Goal: Task Accomplishment & Management: Manage account settings

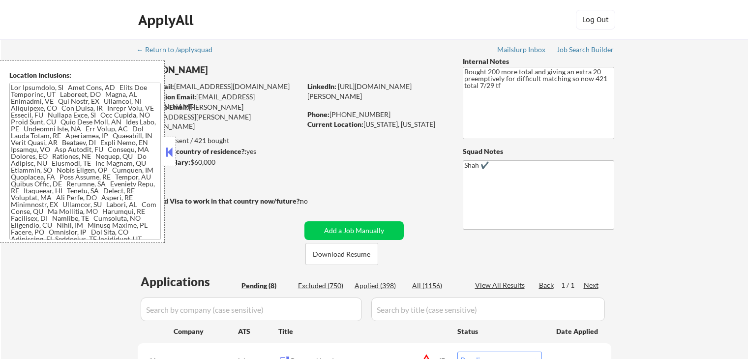
select select ""pending""
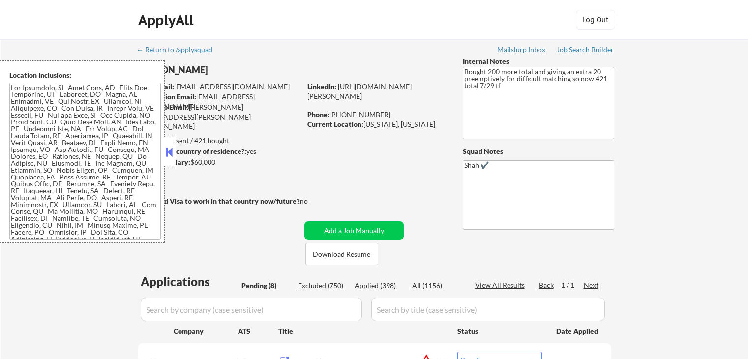
select select ""pending""
click at [168, 152] on button at bounding box center [169, 152] width 11 height 15
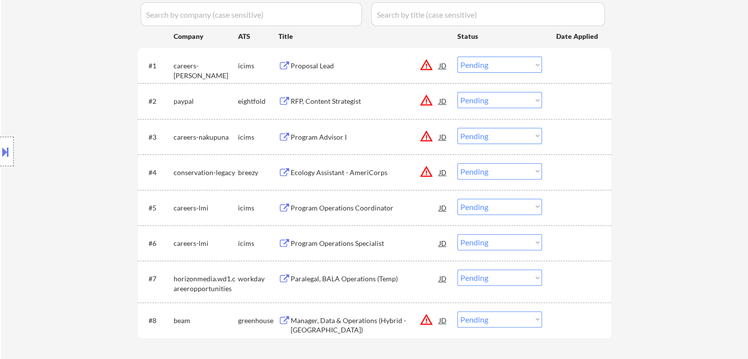
scroll to position [344, 0]
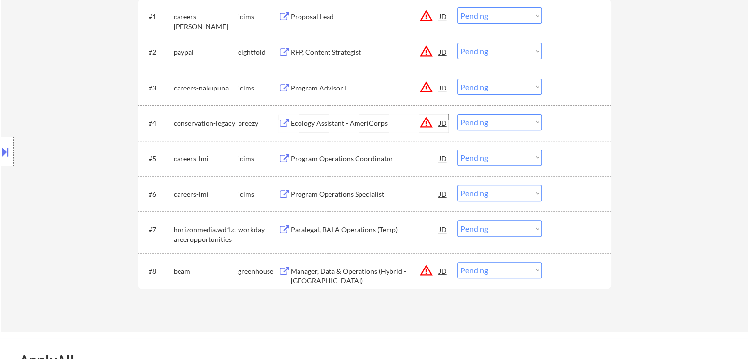
click at [338, 125] on div "Ecology Assistant - AmeriCorps" at bounding box center [365, 123] width 148 height 10
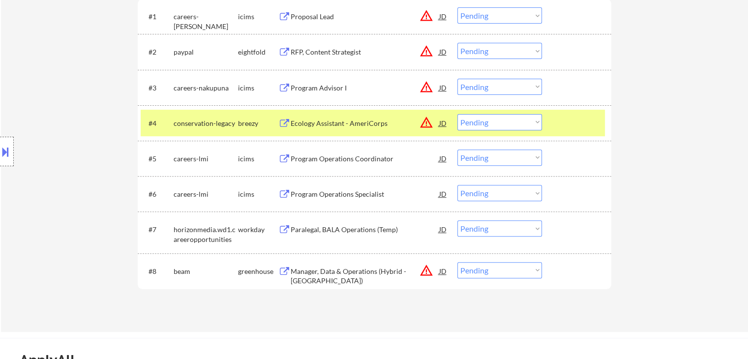
click at [0, 151] on button at bounding box center [5, 152] width 11 height 16
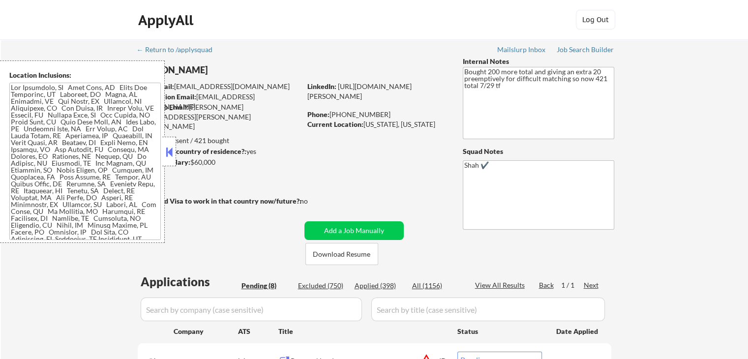
scroll to position [0, 0]
click at [169, 149] on button at bounding box center [169, 152] width 11 height 15
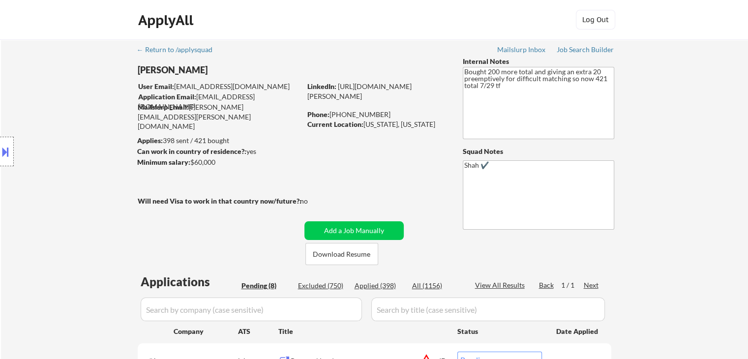
click at [5, 154] on button at bounding box center [5, 152] width 11 height 16
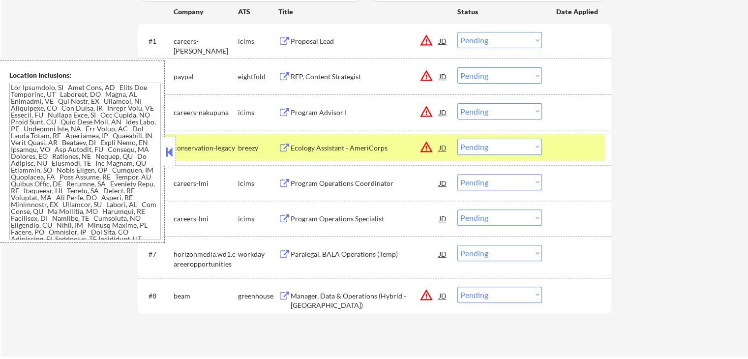
scroll to position [336, 0]
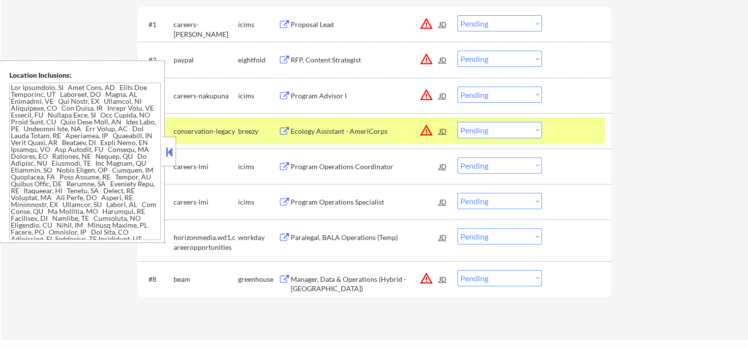
click at [487, 129] on select "Choose an option... Pending Applied Excluded (Questions) Excluded (Expired) Exc…" at bounding box center [499, 130] width 85 height 16
click at [457, 122] on select "Choose an option... Pending Applied Excluded (Questions) Excluded (Expired) Exc…" at bounding box center [499, 130] width 85 height 16
click at [168, 157] on button at bounding box center [169, 152] width 11 height 15
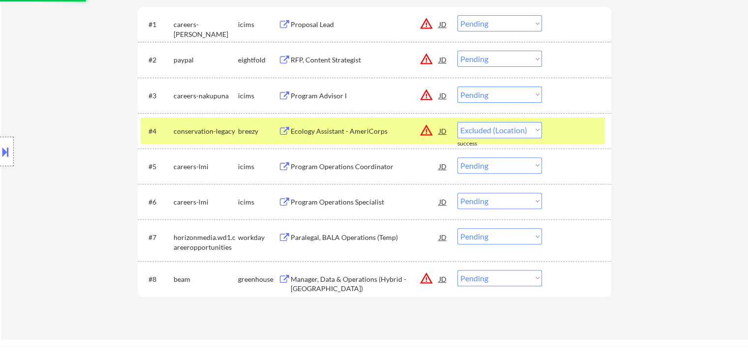
select select ""pending""
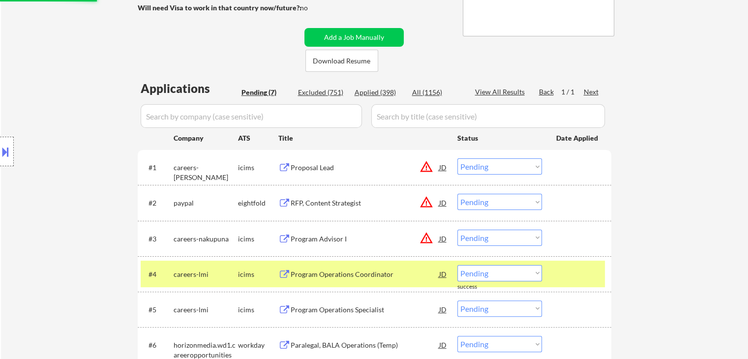
scroll to position [140, 0]
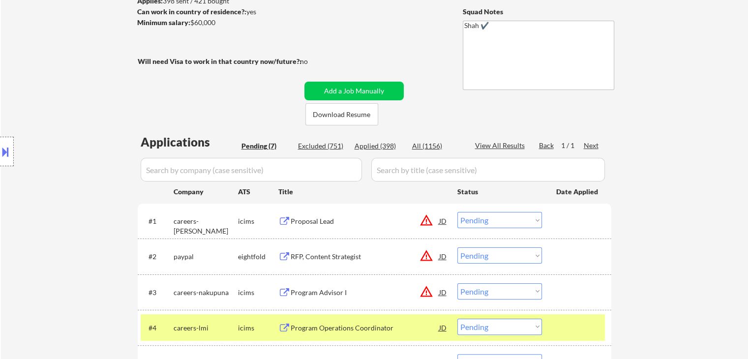
click at [303, 219] on div "Proposal Lead" at bounding box center [365, 221] width 148 height 10
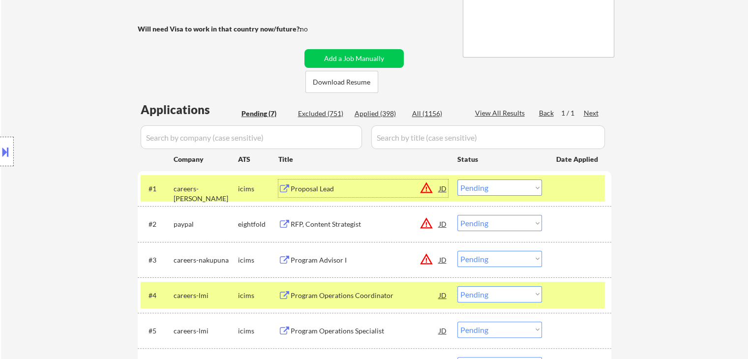
scroll to position [189, 0]
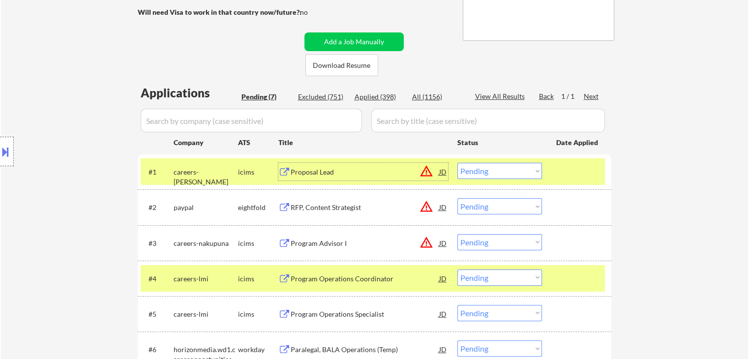
click at [339, 205] on div "RFP, Content Strategist" at bounding box center [365, 208] width 148 height 10
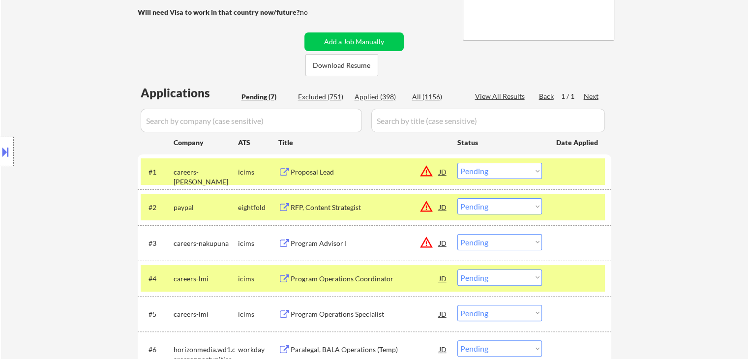
click at [328, 242] on div "Program Advisor I" at bounding box center [365, 243] width 148 height 10
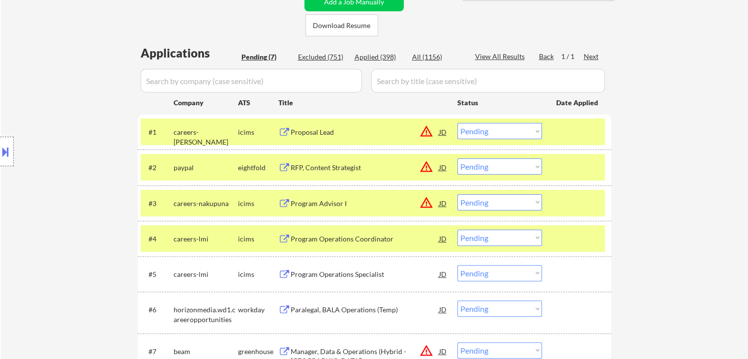
scroll to position [287, 0]
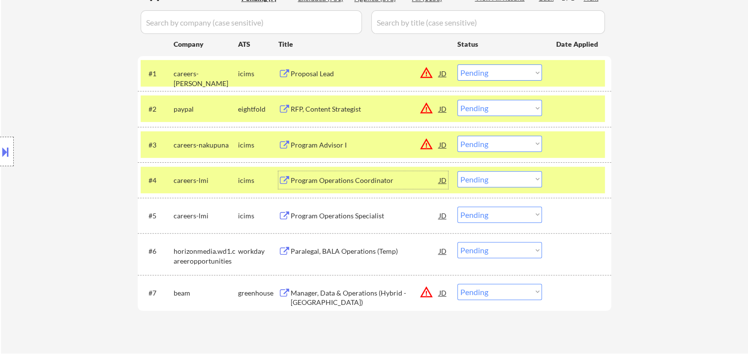
click at [346, 176] on div "Program Operations Coordinator" at bounding box center [365, 181] width 148 height 10
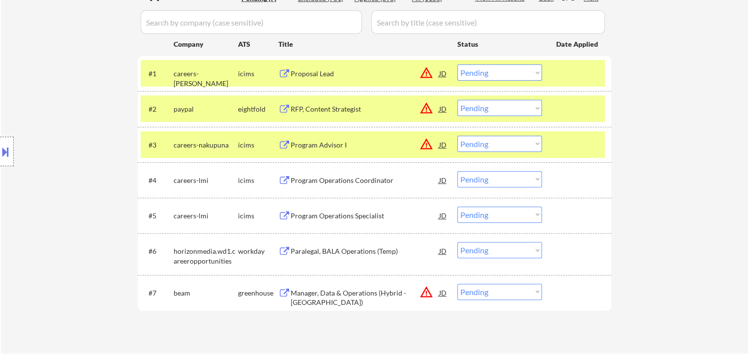
click at [338, 212] on div "Program Operations Specialist" at bounding box center [365, 216] width 148 height 10
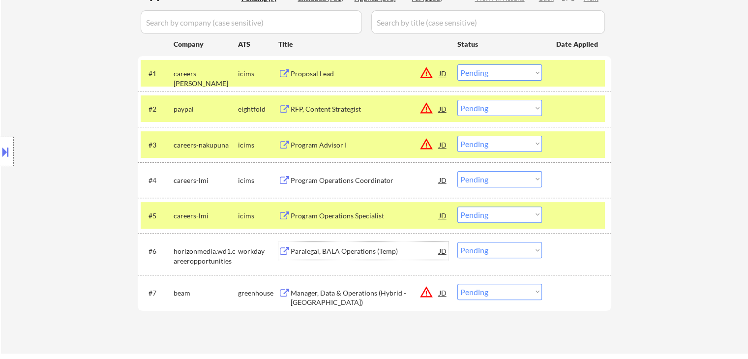
click at [340, 247] on div "Paralegal, BALA Operations (Temp)" at bounding box center [365, 251] width 148 height 10
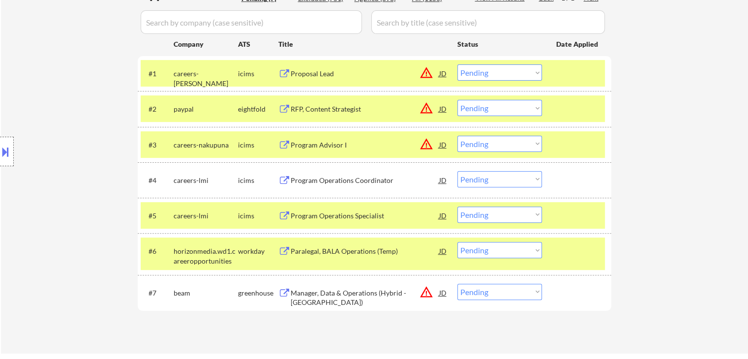
click at [334, 293] on div "Manager, Data & Operations (Hybrid - [GEOGRAPHIC_DATA])" at bounding box center [365, 297] width 148 height 19
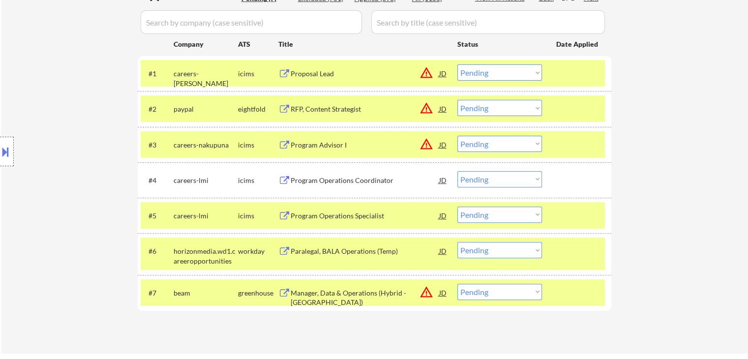
click at [0, 159] on div at bounding box center [7, 151] width 14 height 29
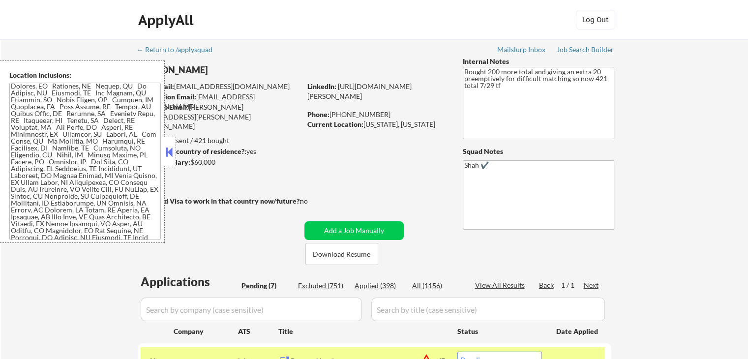
scroll to position [339, 0]
click at [168, 149] on button at bounding box center [169, 152] width 11 height 15
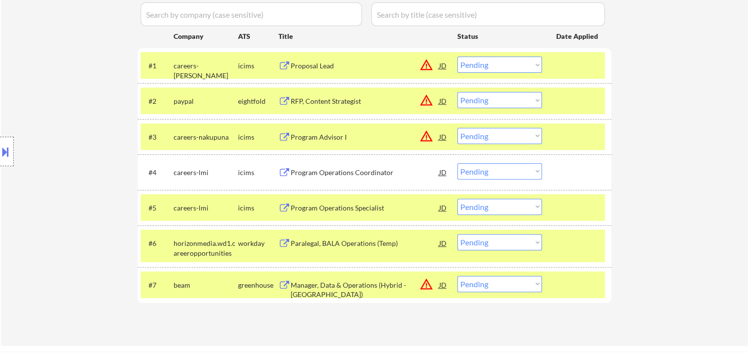
scroll to position [393, 0]
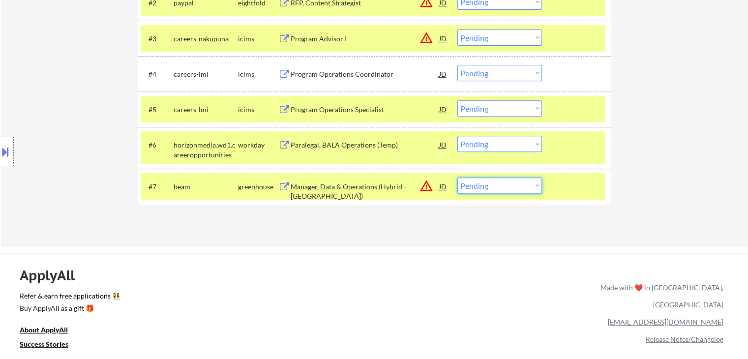
click at [512, 185] on select "Choose an option... Pending Applied Excluded (Questions) Excluded (Expired) Exc…" at bounding box center [499, 185] width 85 height 16
select select ""excluded""
click at [457, 177] on select "Choose an option... Pending Applied Excluded (Questions) Excluded (Expired) Exc…" at bounding box center [499, 185] width 85 height 16
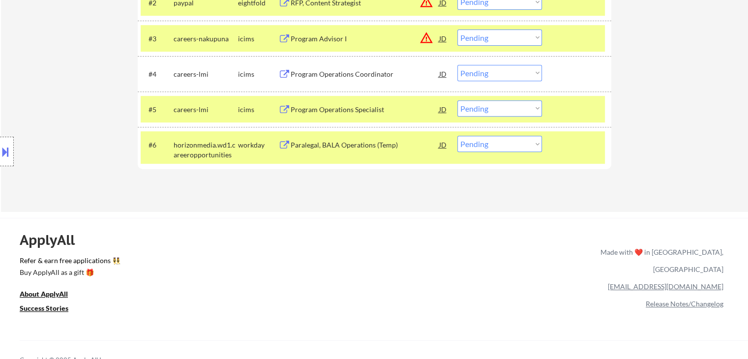
click at [7, 147] on button at bounding box center [5, 152] width 11 height 16
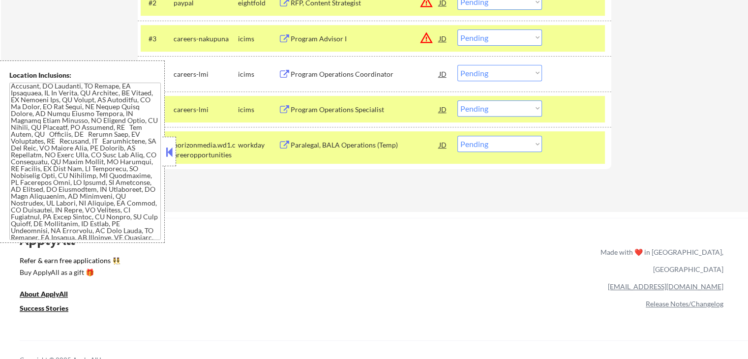
click at [173, 147] on button at bounding box center [169, 152] width 11 height 15
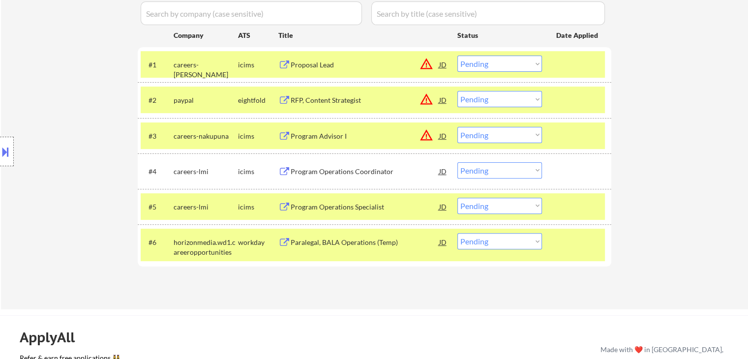
scroll to position [295, 0]
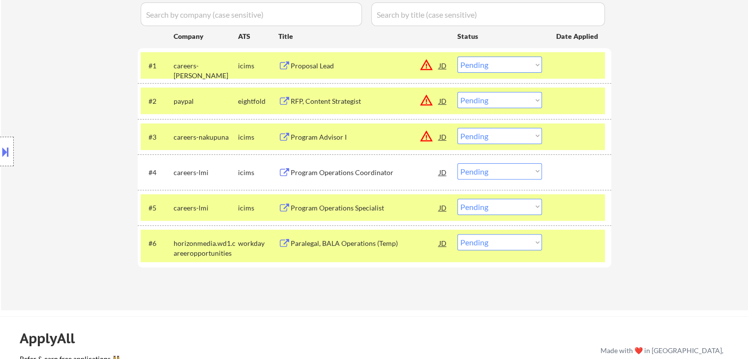
click at [490, 103] on select "Choose an option... Pending Applied Excluded (Questions) Excluded (Expired) Exc…" at bounding box center [499, 100] width 85 height 16
click at [457, 92] on select "Choose an option... Pending Applied Excluded (Questions) Excluded (Expired) Exc…" at bounding box center [499, 100] width 85 height 16
select select ""pending""
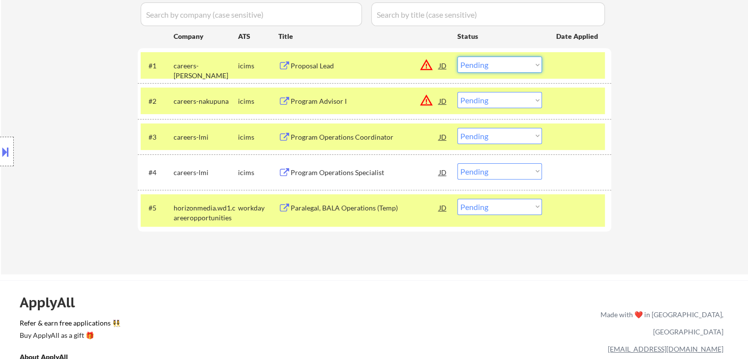
click at [494, 63] on select "Choose an option... Pending Applied Excluded (Questions) Excluded (Expired) Exc…" at bounding box center [499, 65] width 85 height 16
click at [457, 57] on select "Choose an option... Pending Applied Excluded (Questions) Excluded (Expired) Exc…" at bounding box center [499, 65] width 85 height 16
select select ""pending""
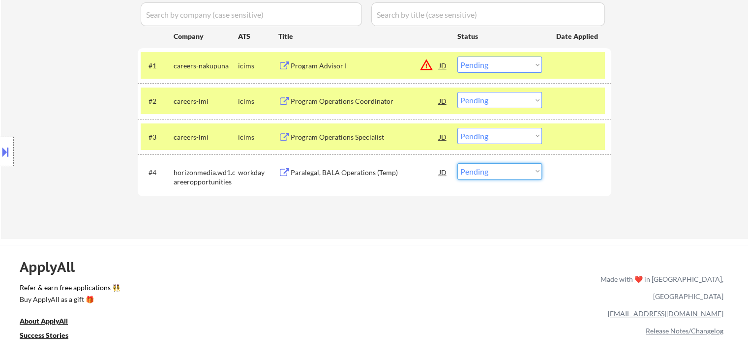
click at [498, 177] on select "Choose an option... Pending Applied Excluded (Questions) Excluded (Expired) Exc…" at bounding box center [499, 171] width 85 height 16
select select ""applied""
click at [457, 163] on select "Choose an option... Pending Applied Excluded (Questions) Excluded (Expired) Exc…" at bounding box center [499, 171] width 85 height 16
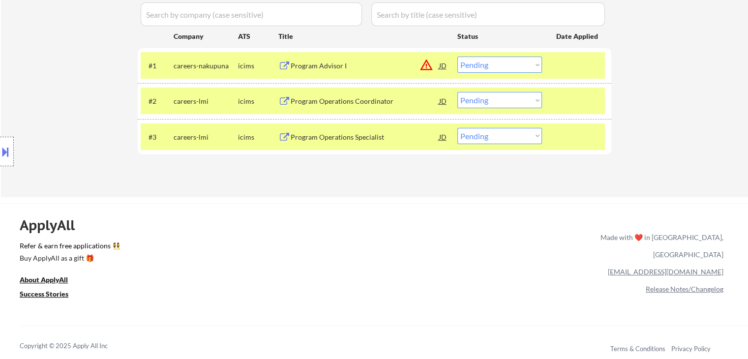
click at [490, 65] on select "Choose an option... Pending Applied Excluded (Questions) Excluded (Expired) Exc…" at bounding box center [499, 65] width 85 height 16
click at [457, 57] on select "Choose an option... Pending Applied Excluded (Questions) Excluded (Expired) Exc…" at bounding box center [499, 65] width 85 height 16
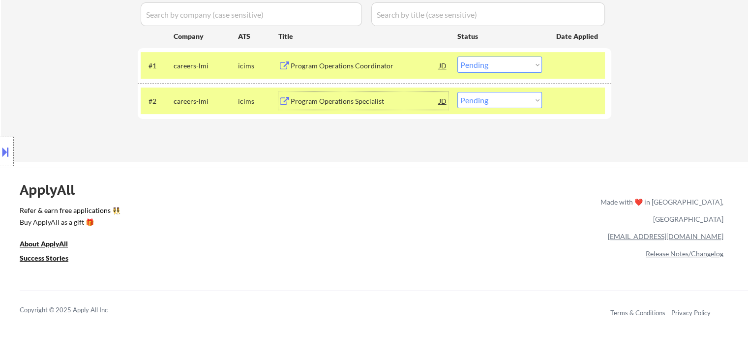
click at [332, 105] on div "Program Operations Specialist" at bounding box center [365, 101] width 148 height 10
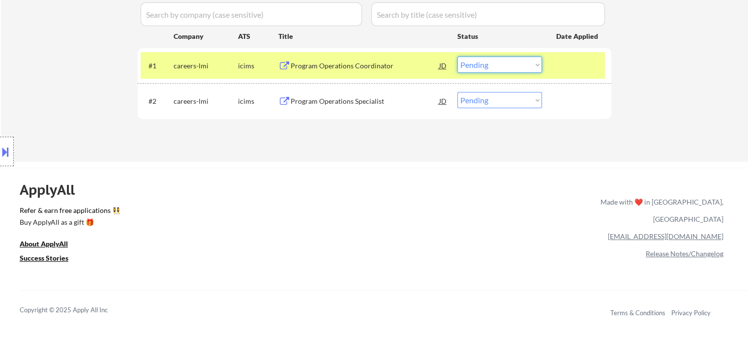
click at [485, 59] on select "Choose an option... Pending Applied Excluded (Questions) Excluded (Expired) Exc…" at bounding box center [499, 65] width 85 height 16
select select ""excluded""
click at [457, 57] on select "Choose an option... Pending Applied Excluded (Questions) Excluded (Expired) Exc…" at bounding box center [499, 65] width 85 height 16
click at [495, 100] on select "Choose an option... Pending Applied Excluded (Questions) Excluded (Expired) Exc…" at bounding box center [499, 100] width 85 height 16
select select ""excluded""
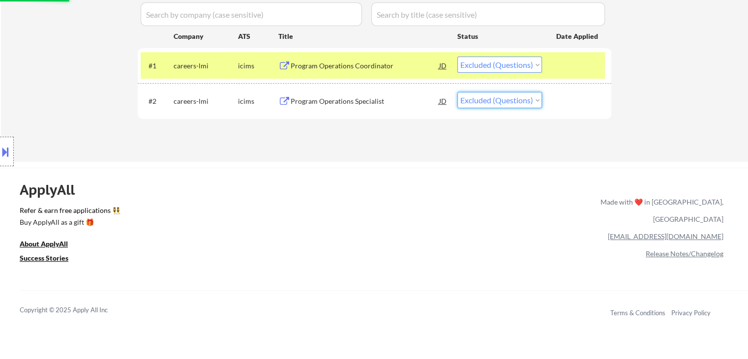
click at [457, 92] on select "Choose an option... Pending Applied Excluded (Questions) Excluded (Expired) Exc…" at bounding box center [499, 100] width 85 height 16
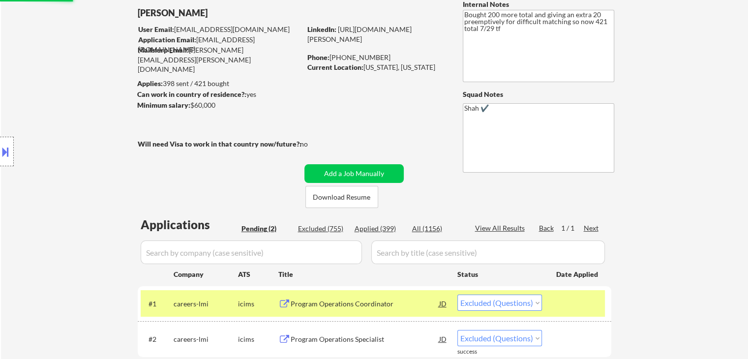
scroll to position [49, 0]
